Goal: Information Seeking & Learning: Find specific fact

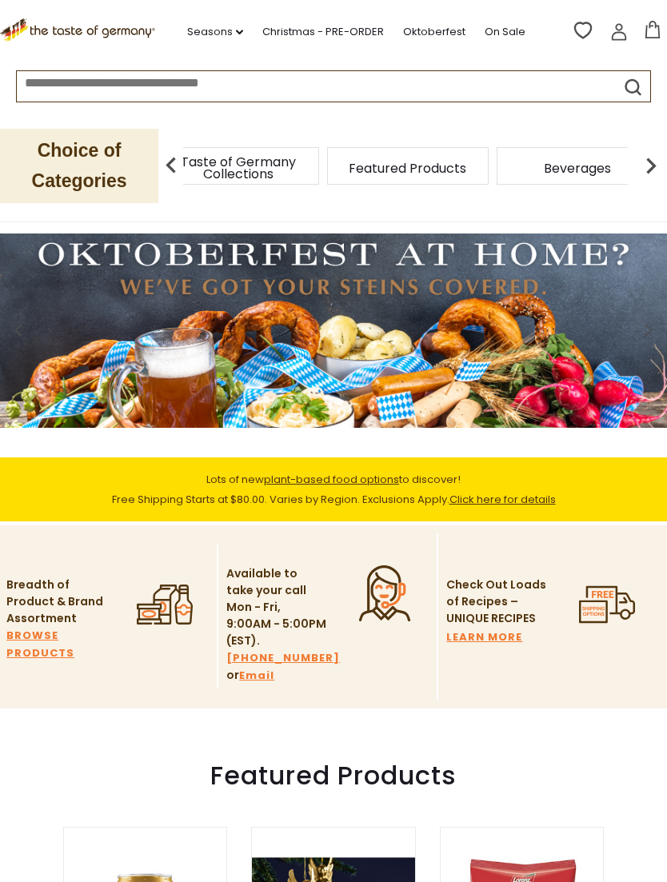
click at [283, 175] on div "Taste of Germany Collections" at bounding box center [239, 166] width 170 height 38
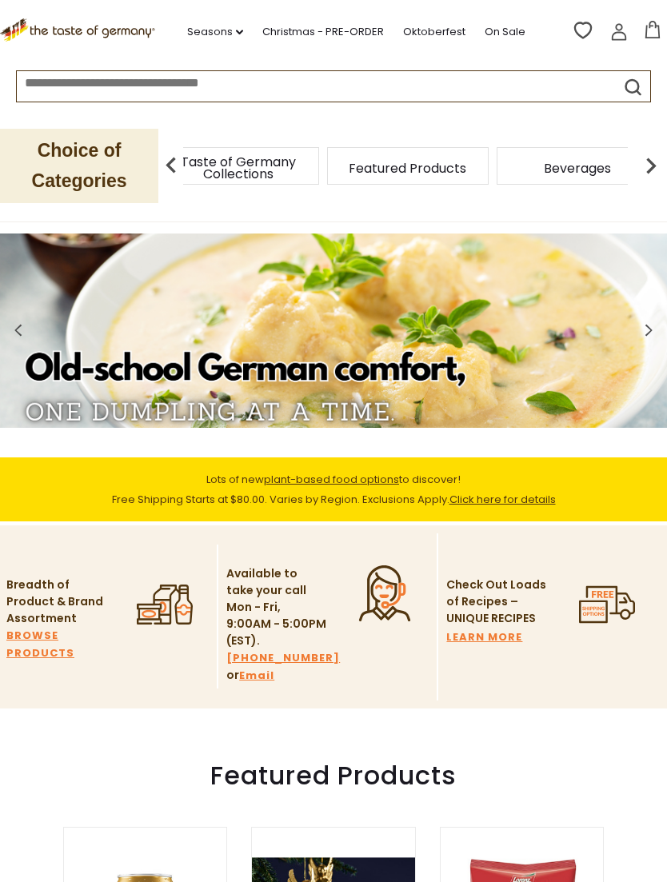
click at [108, 171] on p "Choice of Categories" at bounding box center [79, 166] width 158 height 74
click at [660, 170] on img at bounding box center [651, 166] width 32 height 32
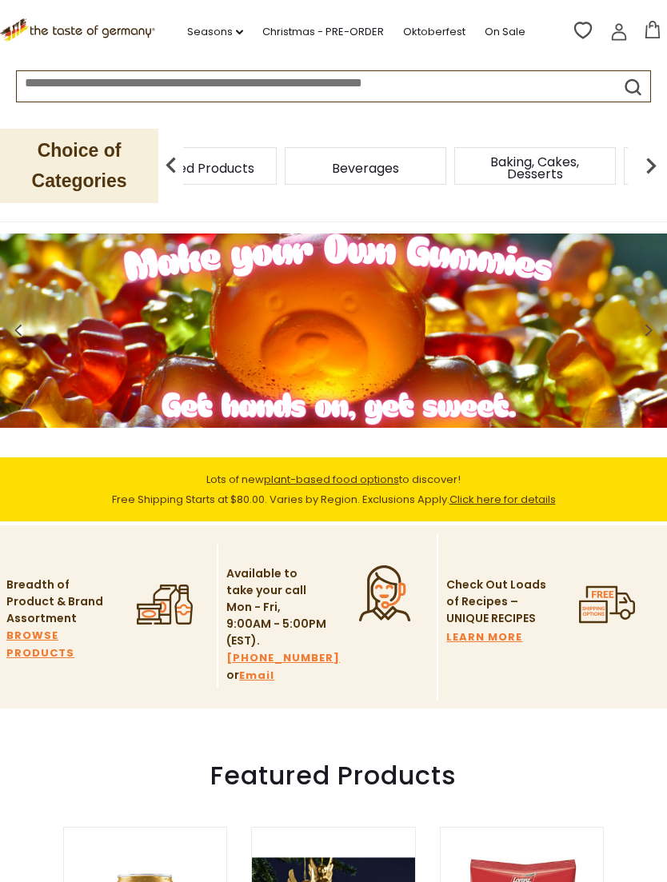
click at [661, 165] on img at bounding box center [651, 166] width 32 height 32
click at [656, 160] on img at bounding box center [651, 166] width 32 height 32
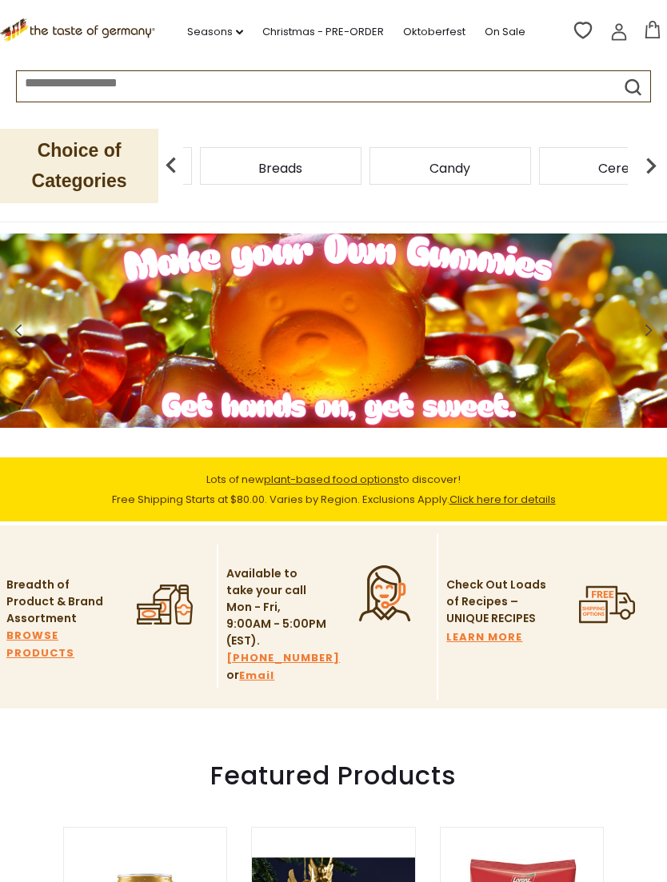
click at [660, 170] on img at bounding box center [651, 166] width 32 height 32
click at [661, 160] on img at bounding box center [651, 166] width 32 height 32
click at [656, 170] on img at bounding box center [651, 166] width 32 height 32
click at [664, 166] on img at bounding box center [651, 166] width 32 height 32
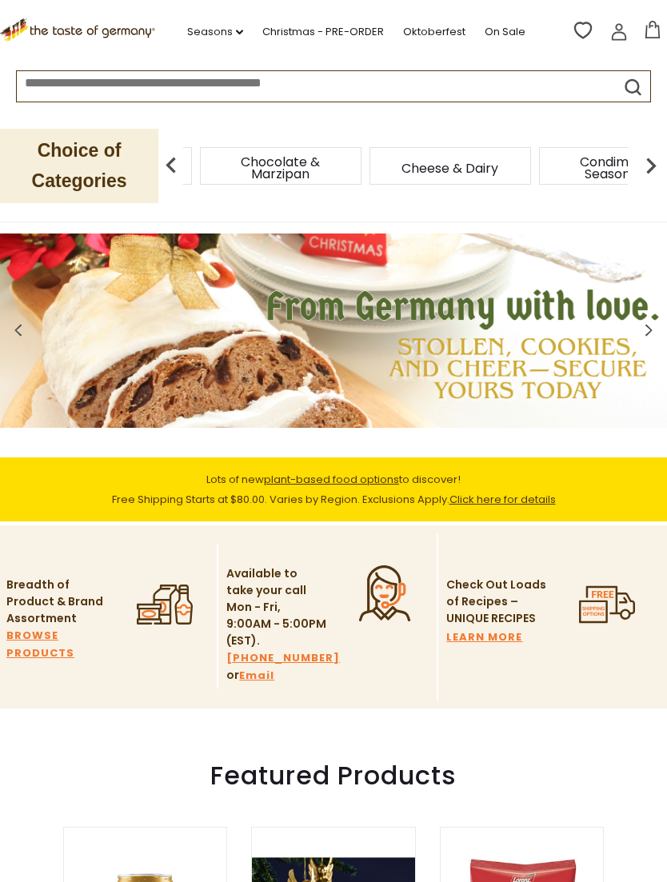
click at [664, 168] on img at bounding box center [651, 166] width 32 height 32
click at [663, 168] on img at bounding box center [651, 166] width 32 height 32
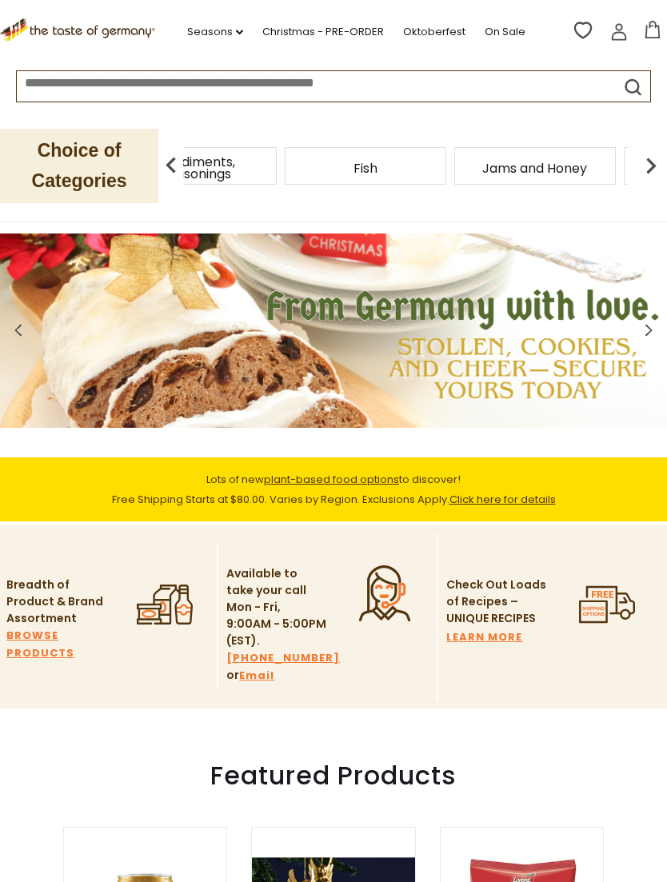
click at [662, 166] on img at bounding box center [651, 166] width 32 height 32
click at [648, 167] on img at bounding box center [651, 166] width 32 height 32
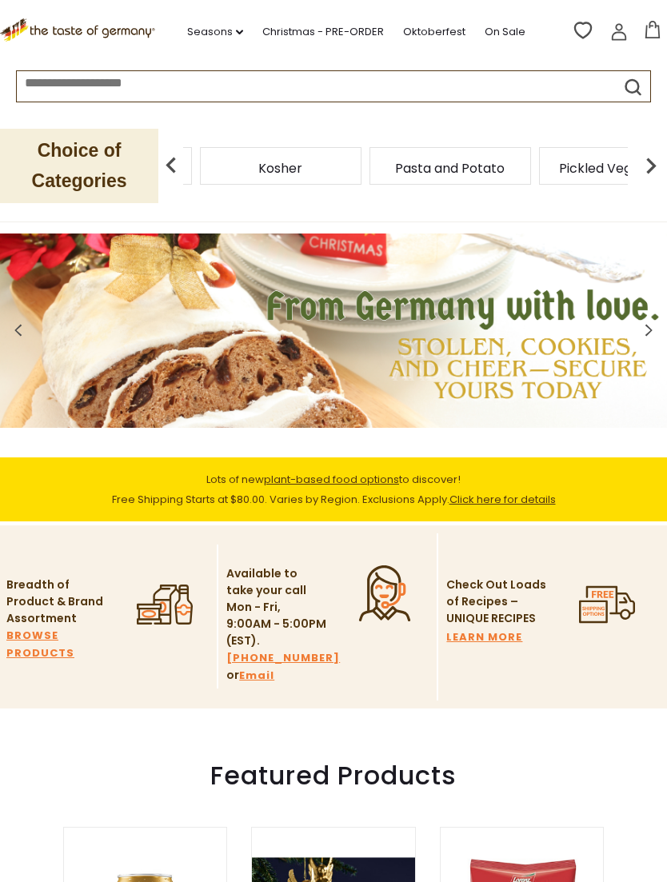
click at [656, 170] on img at bounding box center [651, 166] width 32 height 32
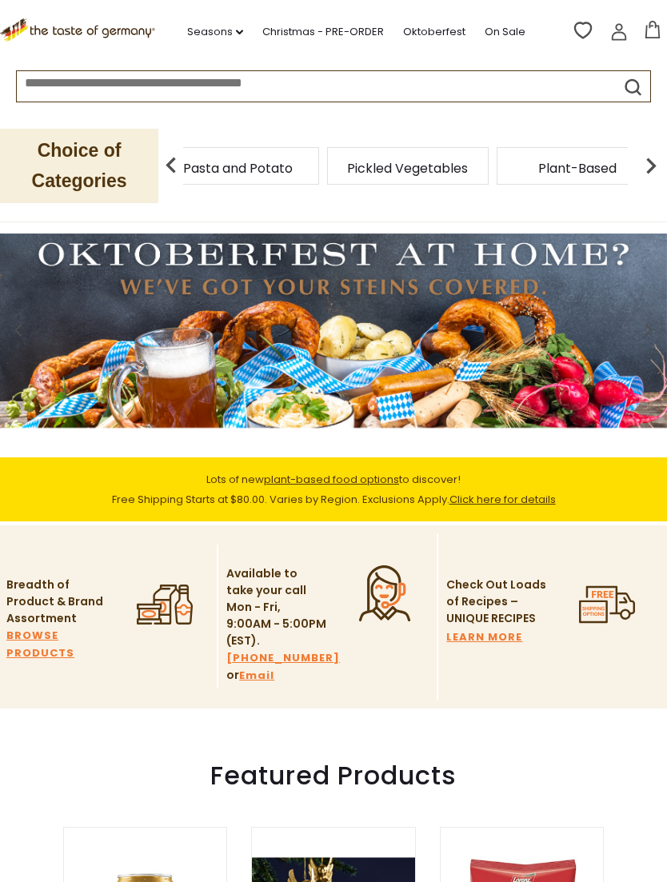
click at [653, 171] on img at bounding box center [651, 166] width 32 height 32
click at [649, 170] on img at bounding box center [651, 166] width 32 height 32
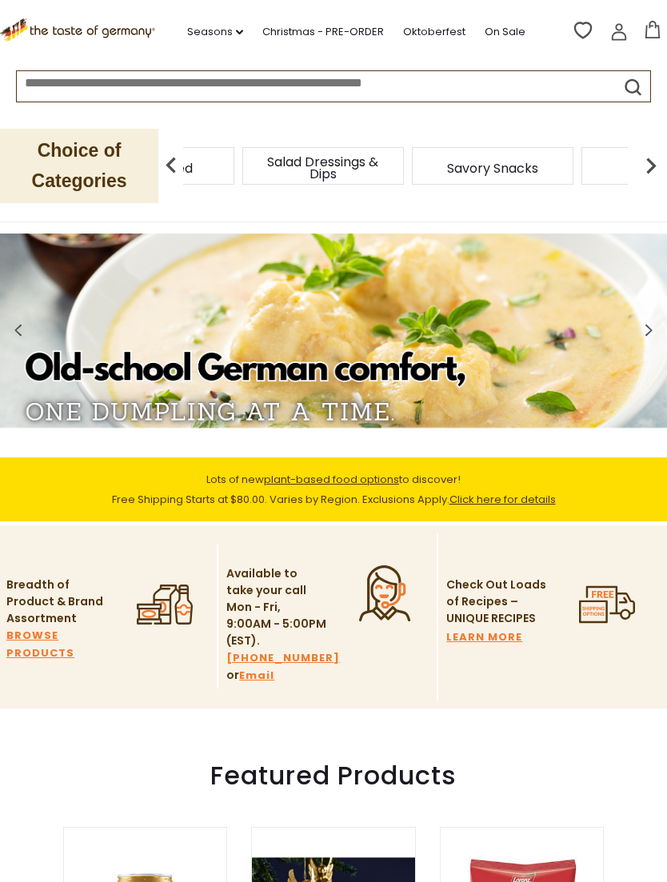
click at [661, 165] on img at bounding box center [651, 166] width 32 height 32
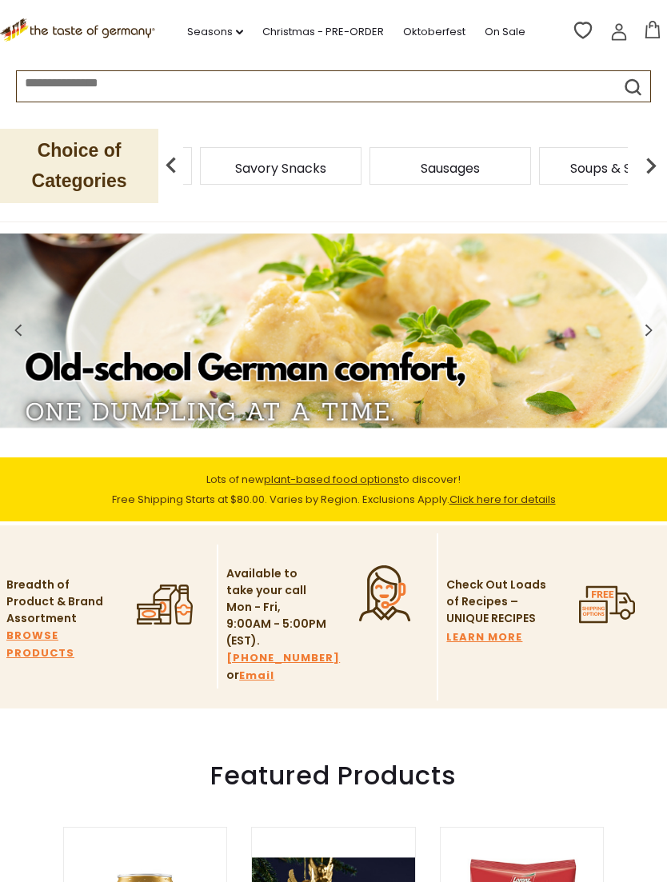
click at [653, 171] on img at bounding box center [651, 166] width 32 height 32
click at [655, 166] on img at bounding box center [651, 166] width 32 height 32
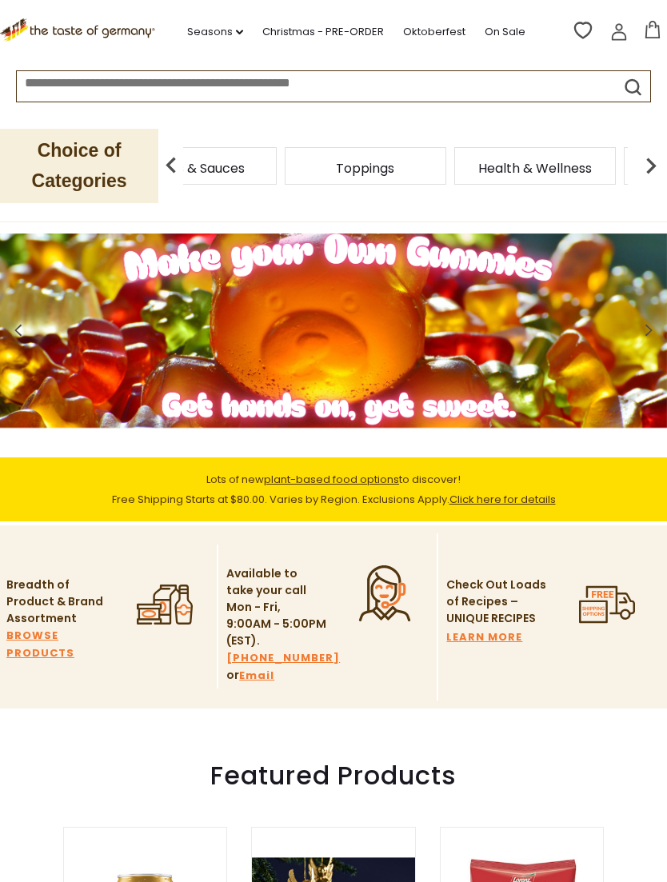
click at [102, 90] on input at bounding box center [302, 80] width 570 height 18
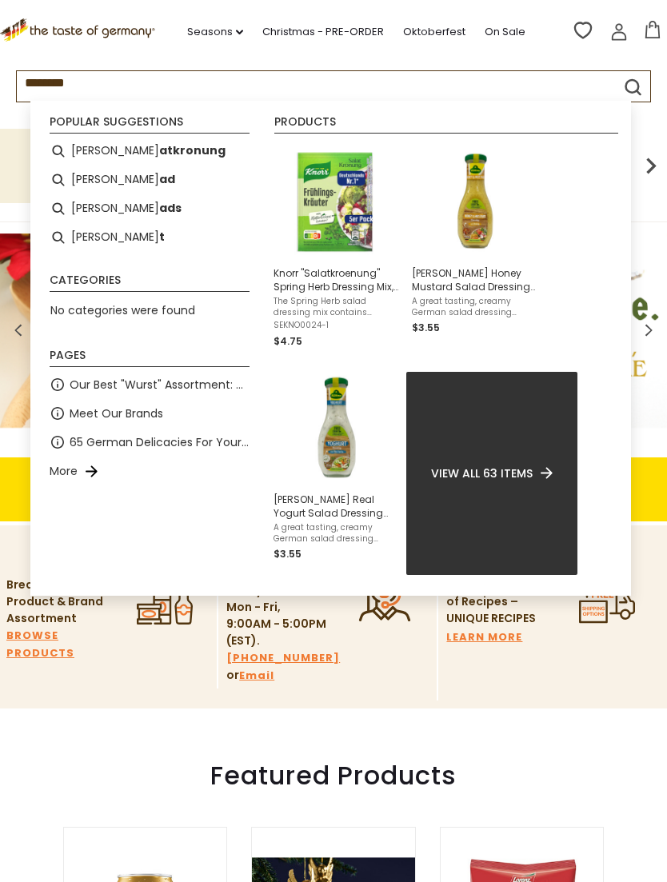
type input "*********"
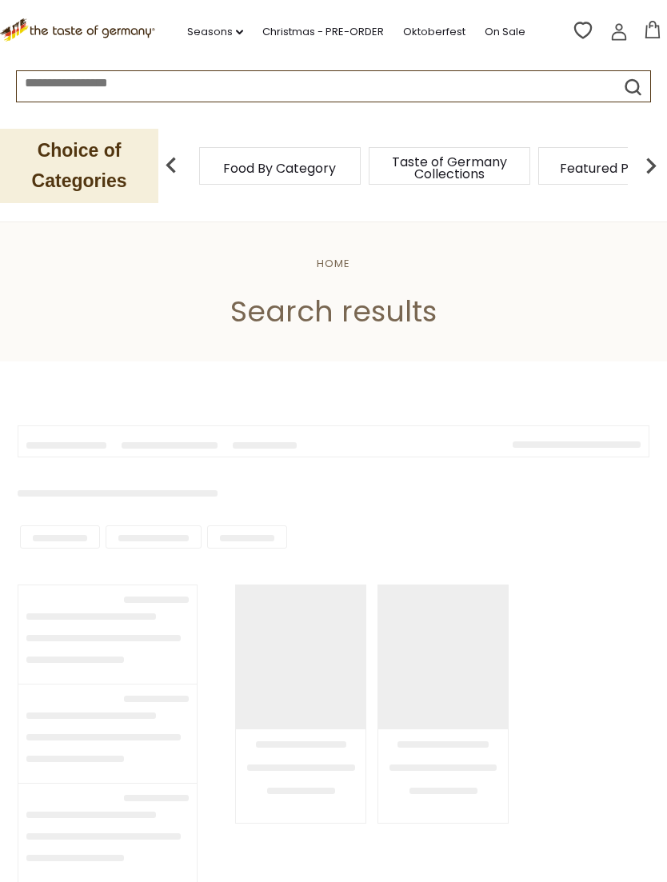
type input "*********"
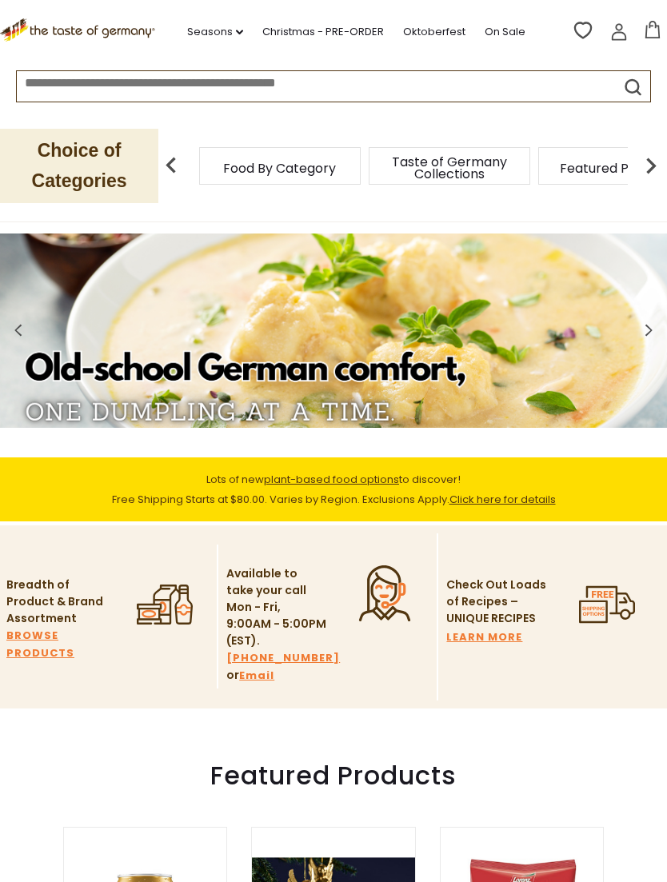
click at [277, 166] on span "Food By Category" at bounding box center [279, 168] width 113 height 12
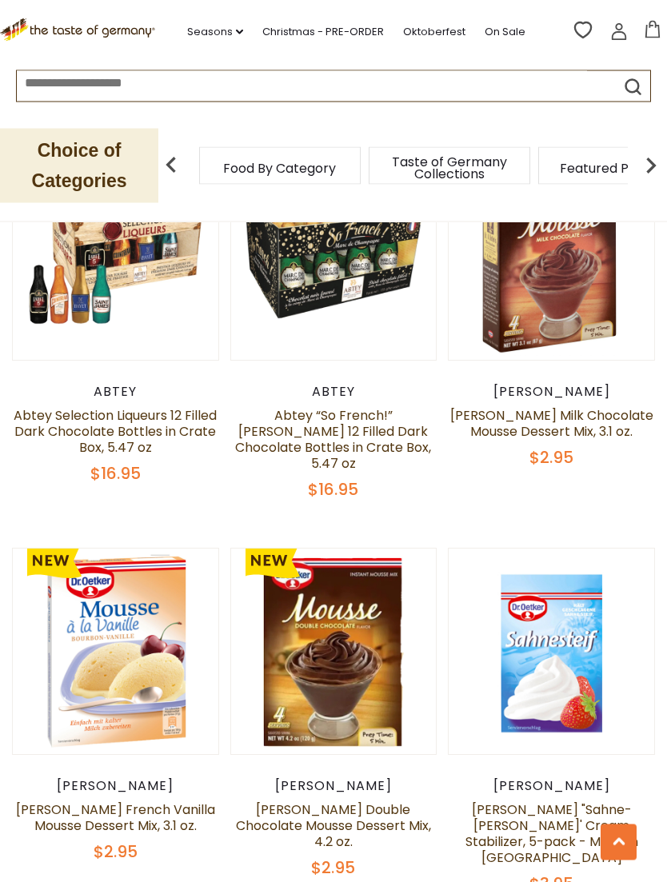
scroll to position [1334, 0]
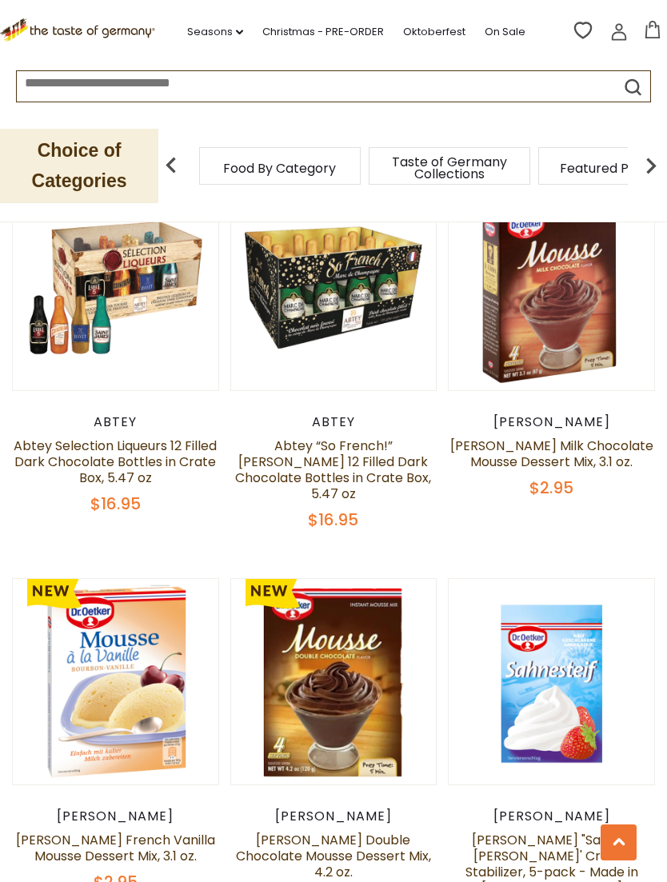
click at [649, 163] on img at bounding box center [651, 166] width 32 height 32
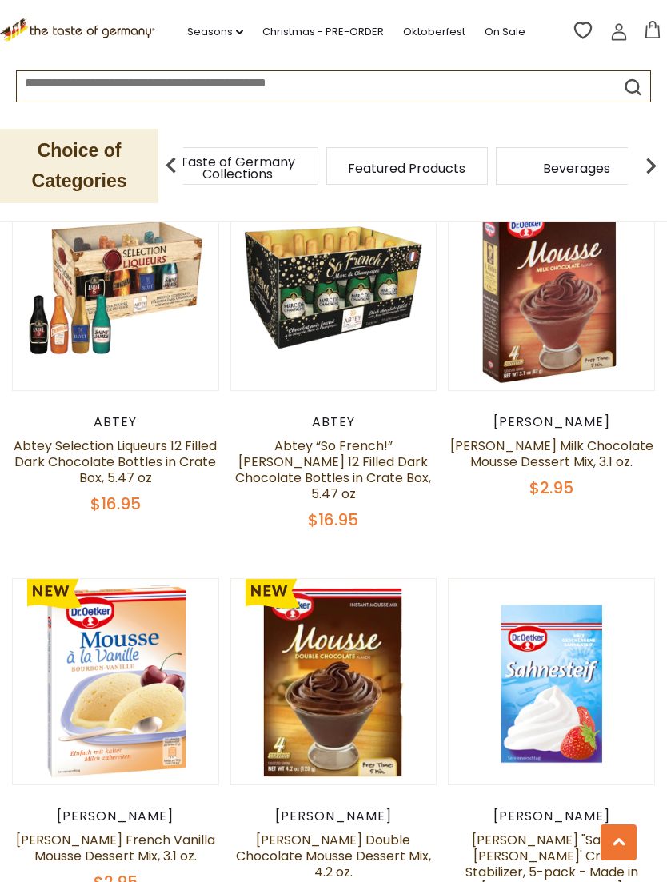
click at [647, 168] on img at bounding box center [651, 166] width 32 height 32
click at [646, 167] on img at bounding box center [651, 166] width 32 height 32
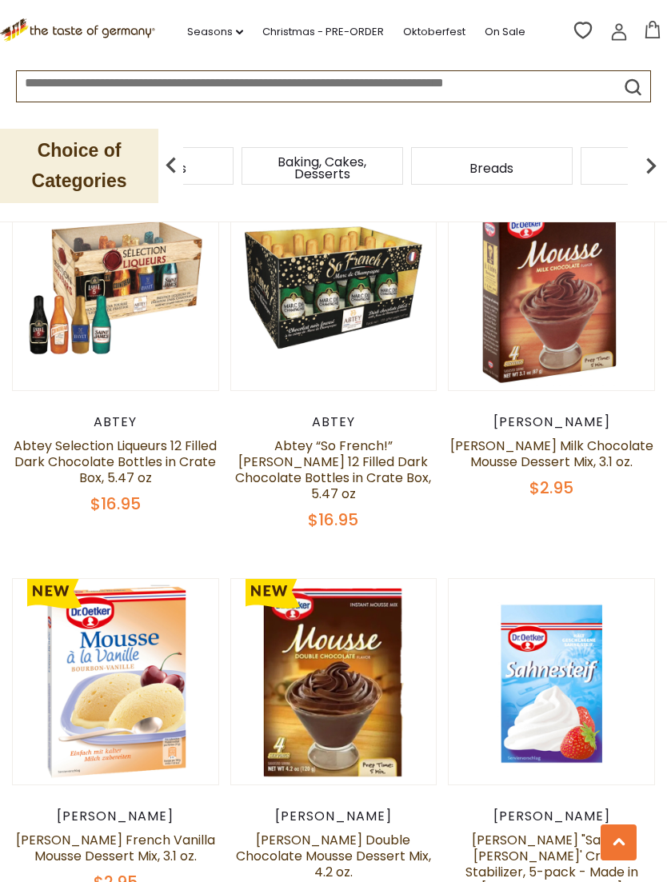
click at [648, 167] on img at bounding box center [651, 166] width 32 height 32
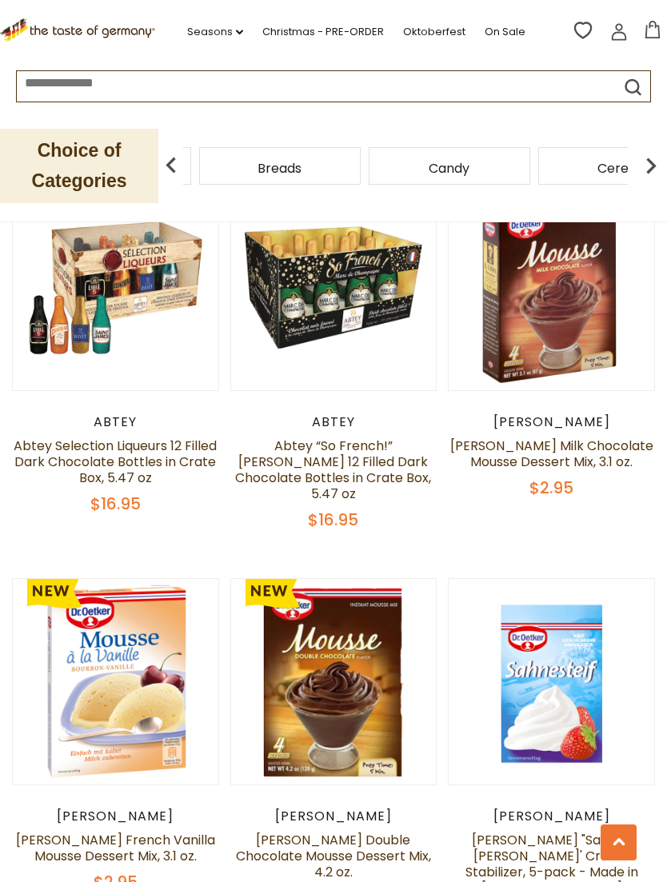
click at [651, 167] on img at bounding box center [651, 166] width 32 height 32
click at [651, 171] on img at bounding box center [651, 166] width 32 height 32
click at [659, 170] on img at bounding box center [651, 166] width 32 height 32
click at [662, 170] on img at bounding box center [651, 166] width 32 height 32
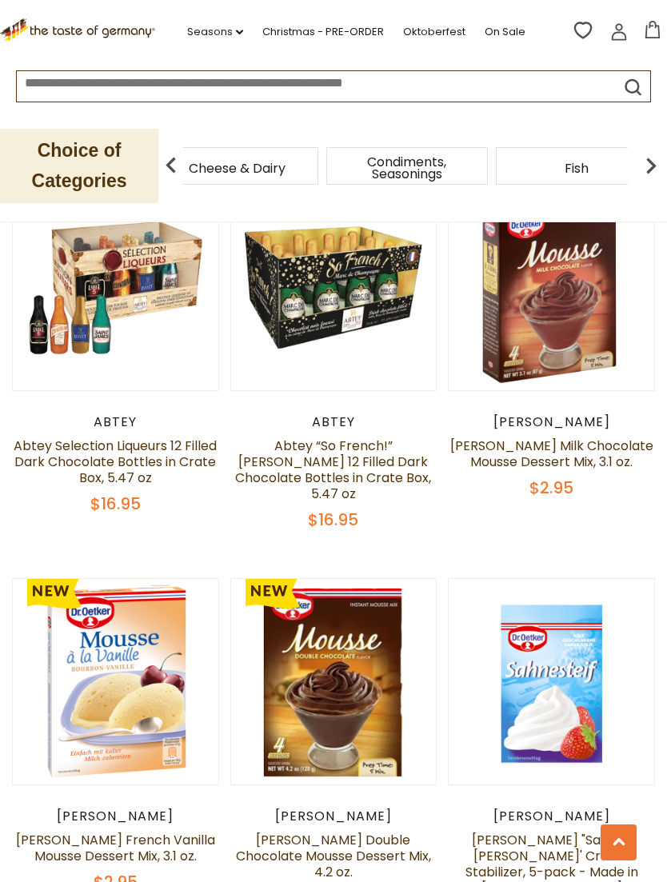
click at [651, 170] on img at bounding box center [651, 166] width 32 height 32
click at [656, 165] on img at bounding box center [651, 166] width 32 height 32
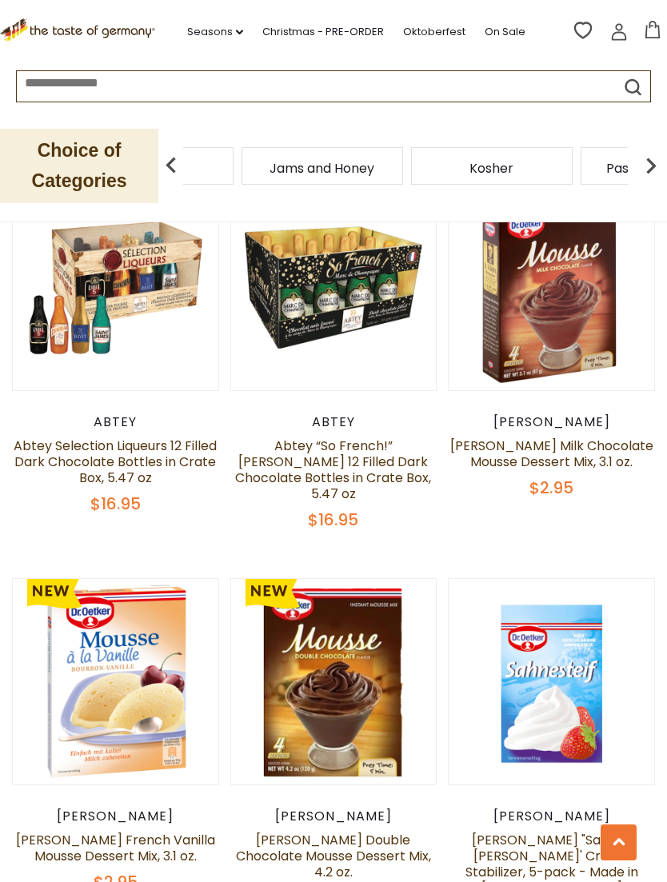
click at [647, 173] on img at bounding box center [651, 166] width 32 height 32
click at [230, 33] on link "Seasons dropdown_arrow" at bounding box center [215, 32] width 56 height 18
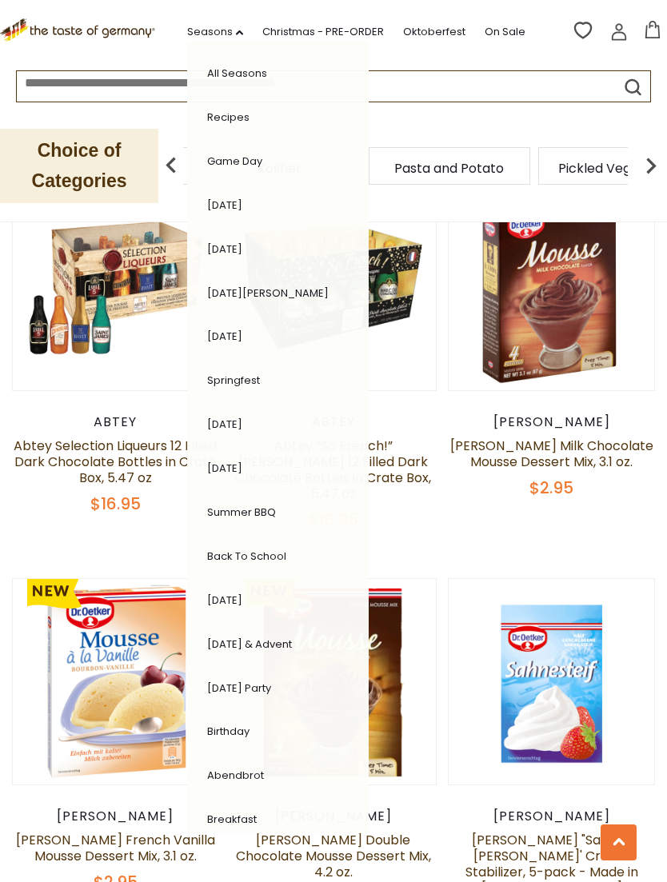
click at [416, 62] on div ".st0{fill:#EDD300;} .st1{fill:#D33E21;} .st0{fill:#EDD300;} .st1{fill:#D33E21;}…" at bounding box center [333, 33] width 667 height 66
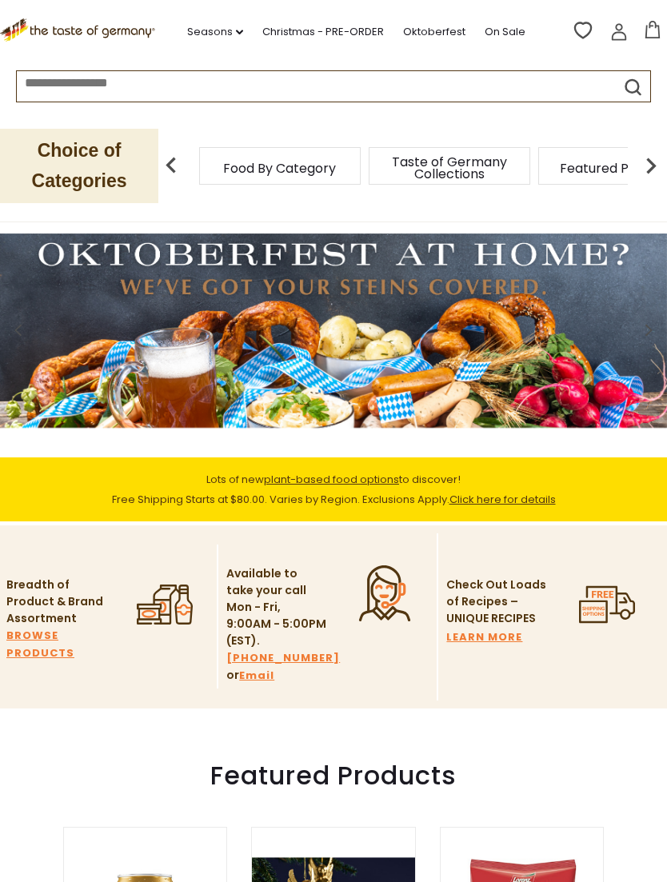
click at [151, 90] on input at bounding box center [302, 80] width 570 height 18
click at [108, 90] on input at bounding box center [302, 80] width 570 height 18
paste input "**********"
type input "**********"
